Goal: Task Accomplishment & Management: Use online tool/utility

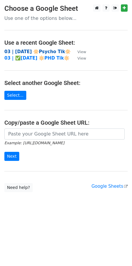
click at [38, 51] on strong "03 | [DATE] 🔆Psycho Tik🔆" at bounding box center [37, 51] width 66 height 5
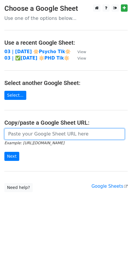
click at [61, 135] on input "url" at bounding box center [64, 133] width 120 height 11
paste input "https://docs.google.com/spreadsheets/d/1U4QHbRU1k908mDutfHMt1pQDa-xKYOGhp2xVvY8…"
type input "https://docs.google.com/spreadsheets/d/1U4QHbRU1k908mDutfHMt1pQDa-xKYOGhp2xVvY8…"
click at [4, 152] on input "Next" at bounding box center [11, 156] width 15 height 9
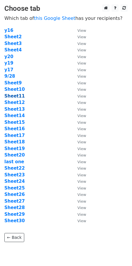
click at [16, 95] on strong "Sheet11" at bounding box center [14, 95] width 20 height 5
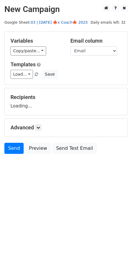
click at [50, 23] on link "03 | SEP 28 🍁x Coach🍁 2025" at bounding box center [59, 22] width 57 height 4
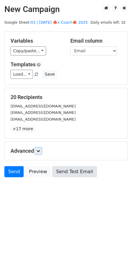
drag, startPoint x: 40, startPoint y: 149, endPoint x: 61, endPoint y: 178, distance: 35.4
click at [40, 149] on icon at bounding box center [37, 150] width 3 height 3
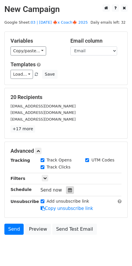
click at [68, 189] on icon at bounding box center [70, 190] width 4 height 4
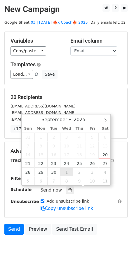
type input "2025-10-01 12:00"
select select "9"
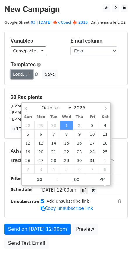
click at [22, 71] on link "Load..." at bounding box center [21, 74] width 22 height 9
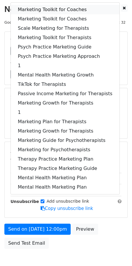
click at [50, 9] on link "Marketing Toolkit for Coaches" at bounding box center [65, 9] width 108 height 9
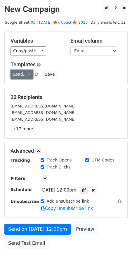
click at [18, 75] on link "Load..." at bounding box center [21, 74] width 22 height 9
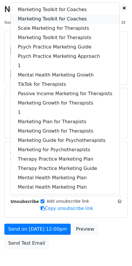
click at [53, 15] on link "Marketing Toolkit for Coaches" at bounding box center [65, 18] width 108 height 9
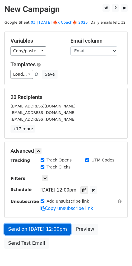
click at [35, 229] on link "Send on Oct 1 at 12:00pm" at bounding box center [37, 228] width 66 height 11
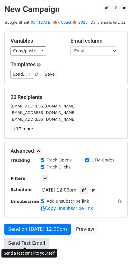
click at [32, 242] on link "Send Test Email" at bounding box center [26, 242] width 44 height 11
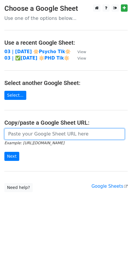
click at [70, 136] on input "url" at bounding box center [64, 133] width 120 height 11
paste input "https://docs.google.com/spreadsheets/d/1U4QHbRU1k908mDutfHMt1pQDa-xKYOGhp2xVvY8…"
type input "https://docs.google.com/spreadsheets/d/1U4QHbRU1k908mDutfHMt1pQDa-xKYOGhp2xVvY8…"
click at [4, 152] on input "Next" at bounding box center [11, 156] width 15 height 9
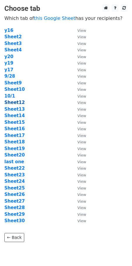
click at [15, 105] on strong "Sheet12" at bounding box center [14, 102] width 20 height 5
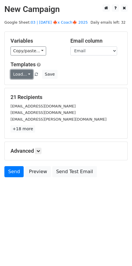
click at [22, 74] on link "Load..." at bounding box center [21, 74] width 22 height 9
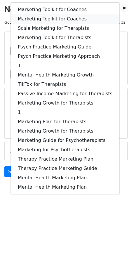
click at [52, 18] on link "Marketing Toolkit for Coaches" at bounding box center [65, 18] width 108 height 9
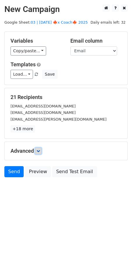
click at [41, 150] on link at bounding box center [38, 151] width 6 height 6
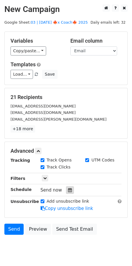
click at [68, 189] on icon at bounding box center [70, 190] width 4 height 4
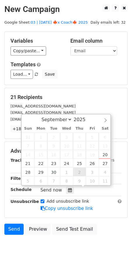
type input "[DATE] 12:00"
select select "9"
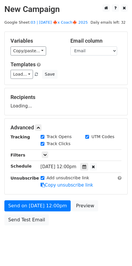
click at [44, 210] on div "Send on [DATE] 12:00pm Preview Send Test Email" at bounding box center [66, 214] width 132 height 28
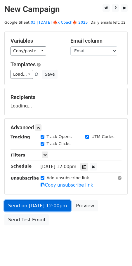
click at [40, 209] on link "Send on [DATE] 12:00pm" at bounding box center [37, 205] width 66 height 11
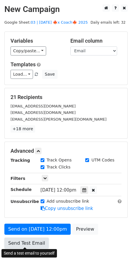
click at [41, 241] on link "Send Test Email" at bounding box center [26, 242] width 44 height 11
